Goal: Find specific page/section: Locate item on page

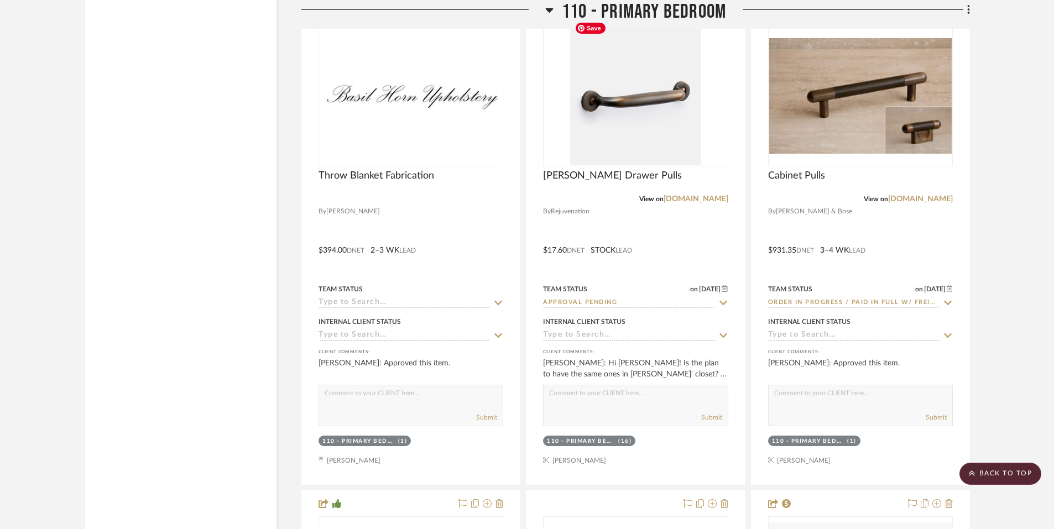
scroll to position [10114, 0]
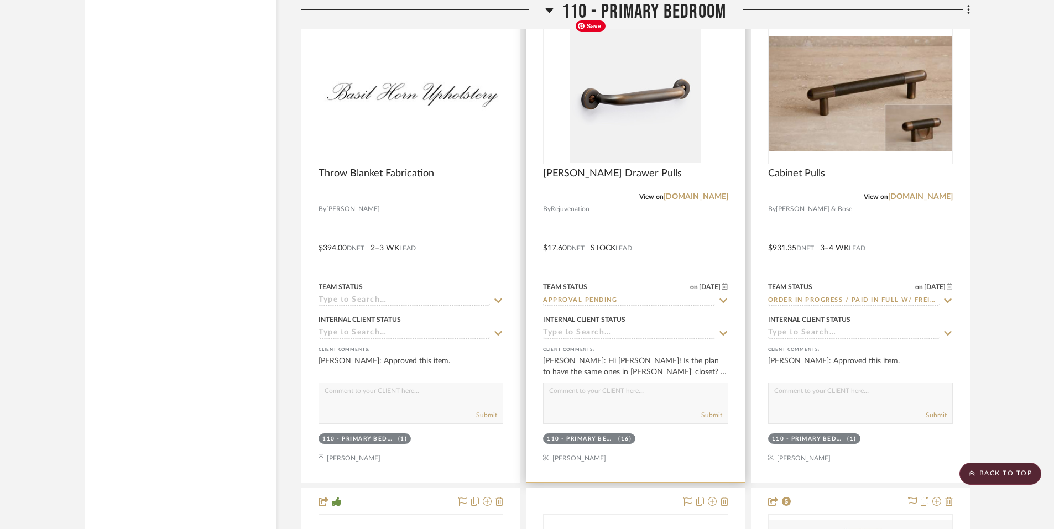
click at [635, 111] on img "0" at bounding box center [635, 94] width 130 height 138
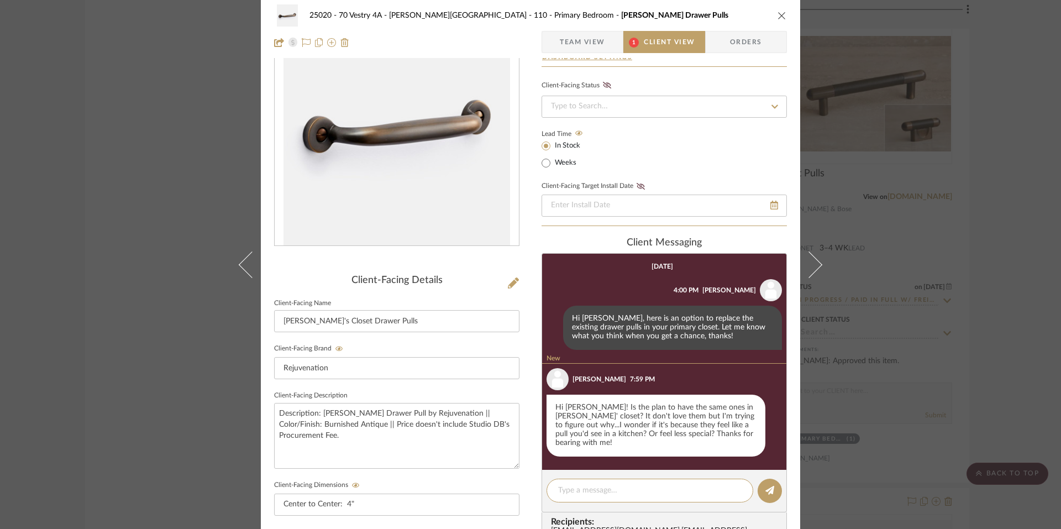
scroll to position [0, 0]
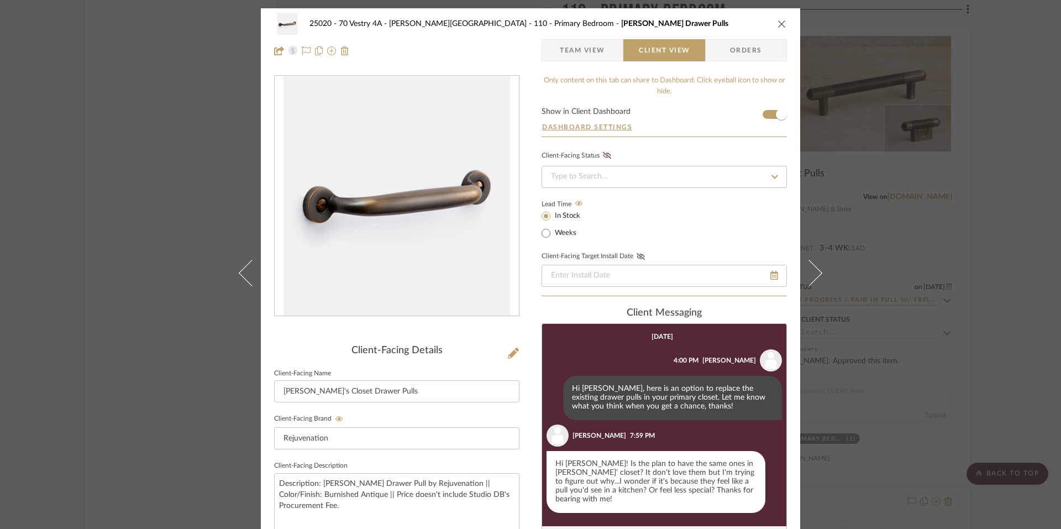
click at [165, 62] on div "25020 - 70 Vestry 4A - Grant-Stanleigh 110 - Primary Bedroom Massey Drawer Pull…" at bounding box center [530, 264] width 1061 height 529
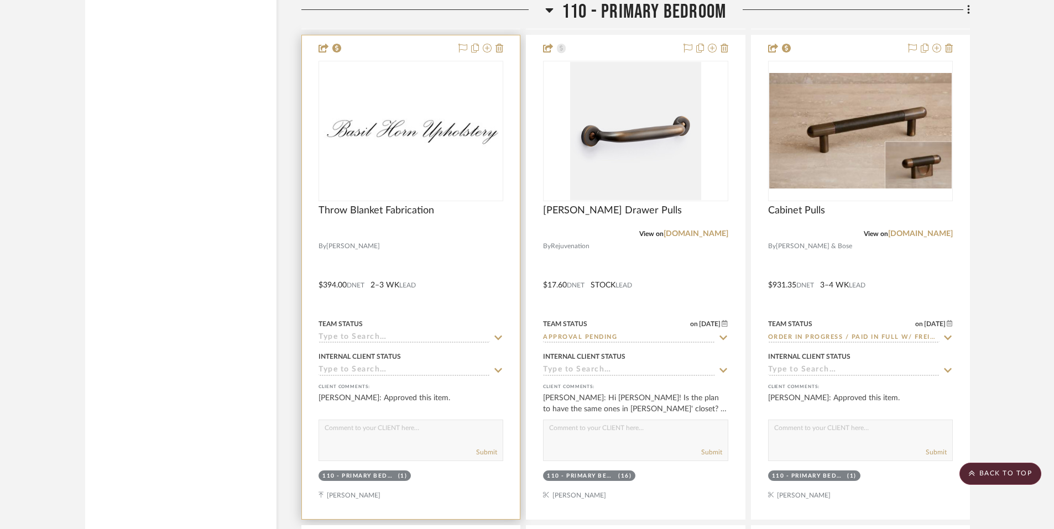
scroll to position [10346, 0]
